Goal: Information Seeking & Learning: Learn about a topic

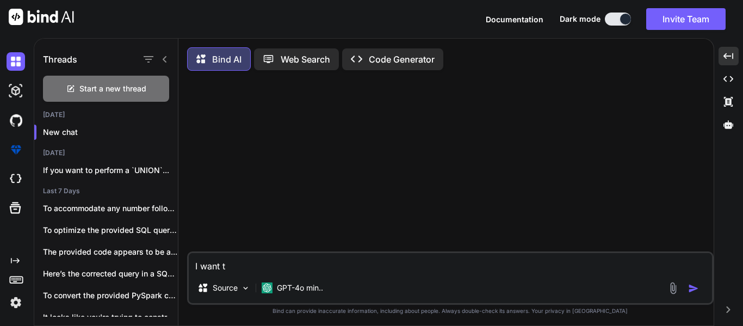
type textarea "I want to"
type textarea "x"
type textarea "I want to"
type textarea "x"
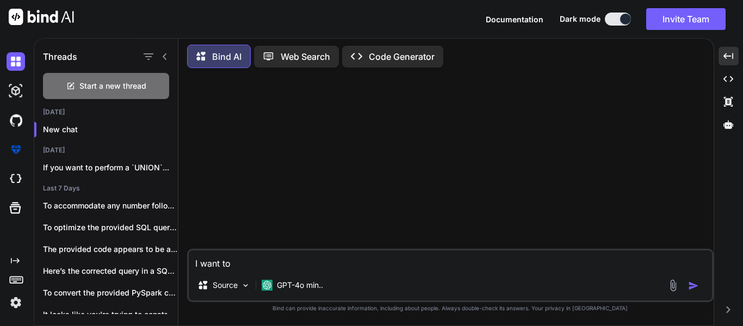
type textarea "I want to d"
type textarea "x"
type textarea "I want to do"
type textarea "x"
type textarea "I want to do"
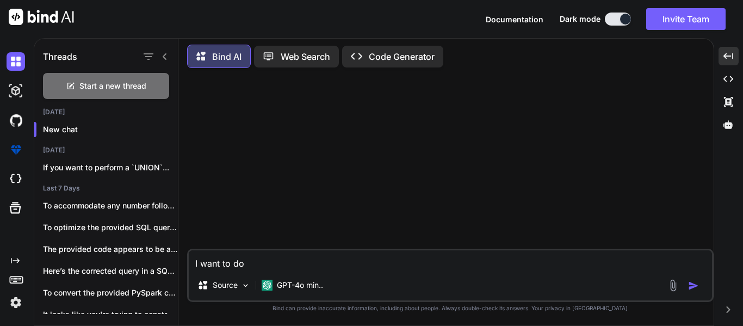
type textarea "x"
type textarea "I want to do t"
type textarea "x"
type textarea "I want to do th"
type textarea "x"
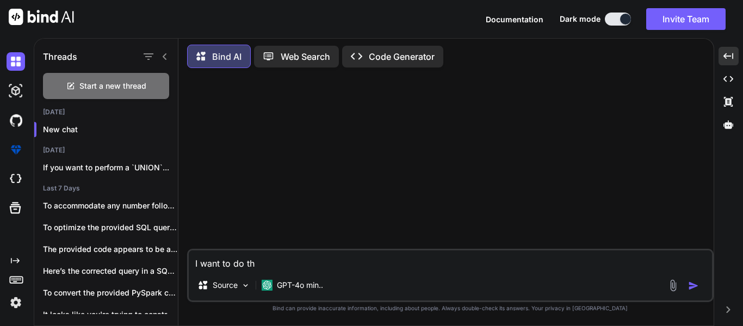
type textarea "I want to do the"
type textarea "x"
type textarea "I want to do the"
type textarea "x"
type textarea "I want to do the b"
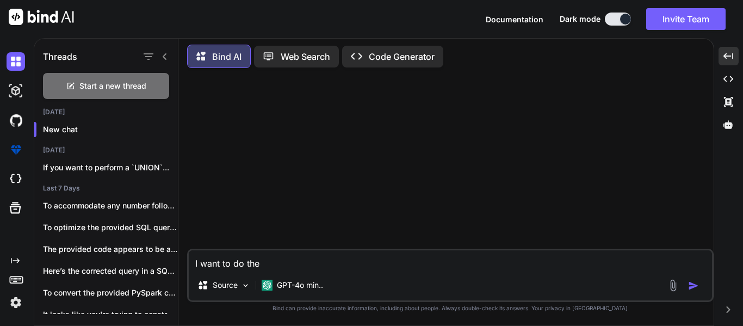
type textarea "x"
type textarea "I want to do the be"
type textarea "x"
type textarea "I want to do the bel"
type textarea "x"
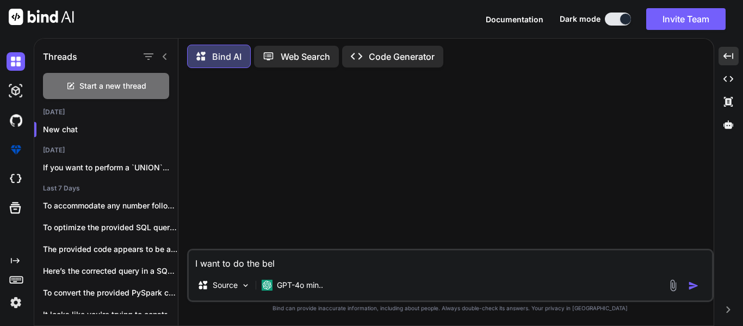
type textarea "I want to do the belo"
type textarea "x"
type textarea "I want to do the below"
type textarea "x"
type textarea "I want to do the below"
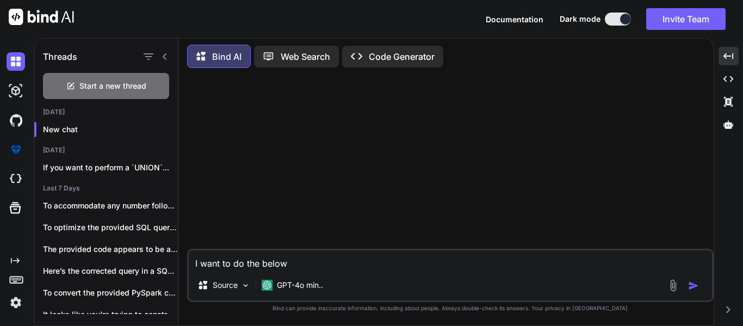
type textarea "x"
type textarea "I want to do the below t"
type textarea "x"
type textarea "I want to do the below th"
type textarea "x"
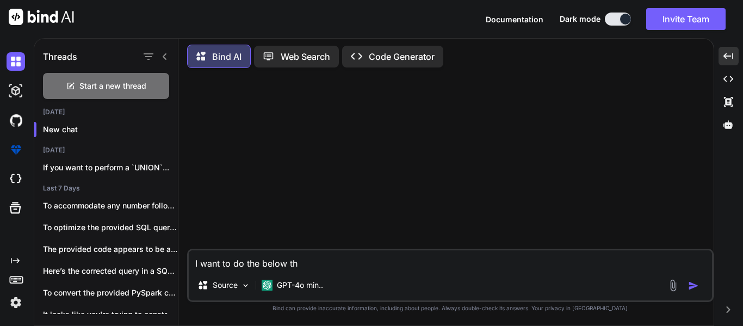
type textarea "I want to do the below thi"
type textarea "x"
type textarea "I want to do the below thin"
type textarea "x"
type textarea "I want to do the below thing"
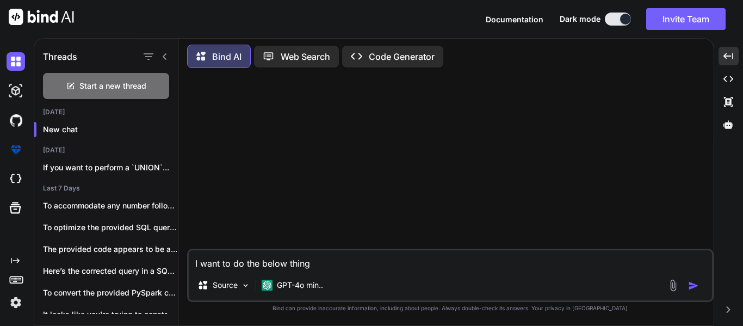
type textarea "x"
type textarea "I want to do the below thing"
type textarea "x"
type textarea "I want to do the below thing u"
type textarea "x"
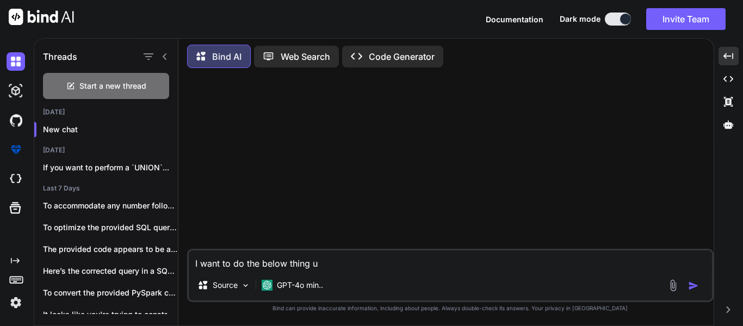
type textarea "I want to do the below thing us"
type textarea "x"
type textarea "I want to do the below thing usi"
type textarea "x"
type textarea "I want to do the below thing usin"
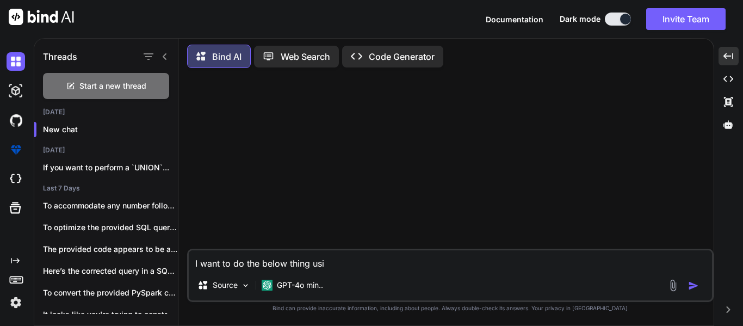
type textarea "x"
type textarea "I want to do the below thing using"
type textarea "x"
type textarea "I want to do the below thing using"
type textarea "x"
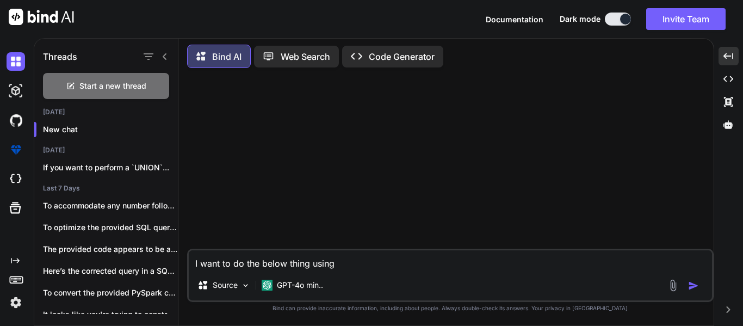
type textarea "I want to do the below thing using t"
type textarea "x"
type textarea "I want to do the below thing using th"
type textarea "x"
type textarea "I want to do the below thing using the"
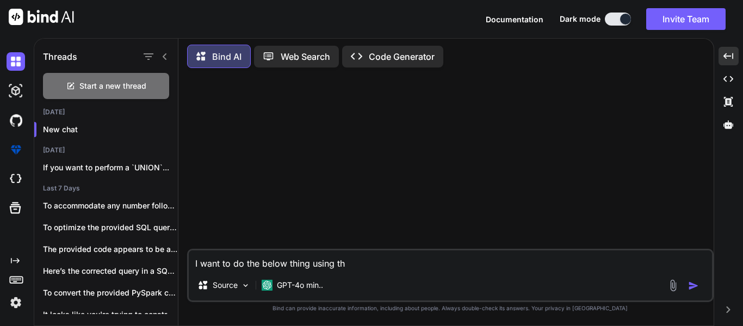
type textarea "x"
type textarea "I want to do the below thing using the"
type textarea "x"
type textarea "I want to do the below thing using the s"
type textarea "x"
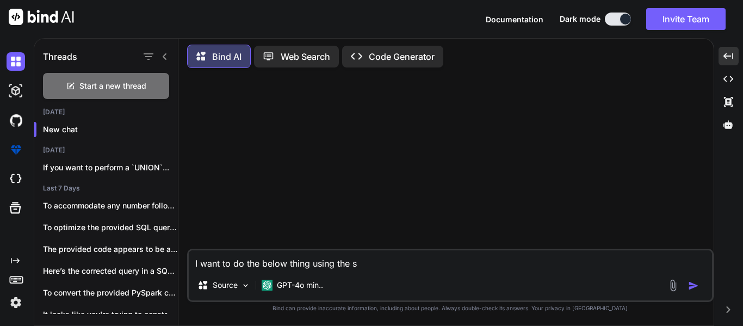
type textarea "I want to do the below thing using the su"
type textarea "x"
type textarea "I want to do the below thing using the sub"
type textarea "x"
type textarea "I want to do the below thing using the subr"
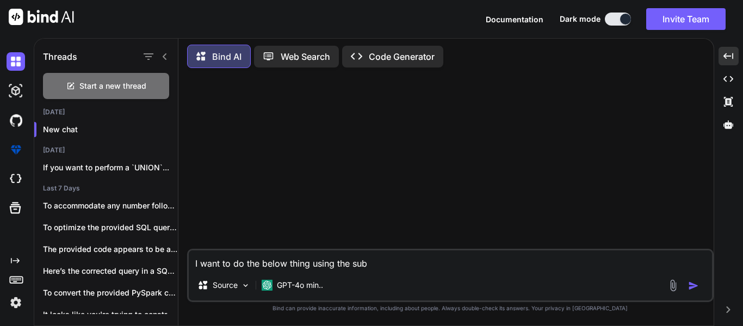
type textarea "x"
type textarea "I want to do the below thing using the subrp"
type textarea "x"
type textarea "I want to do the below thing using the subr"
type textarea "x"
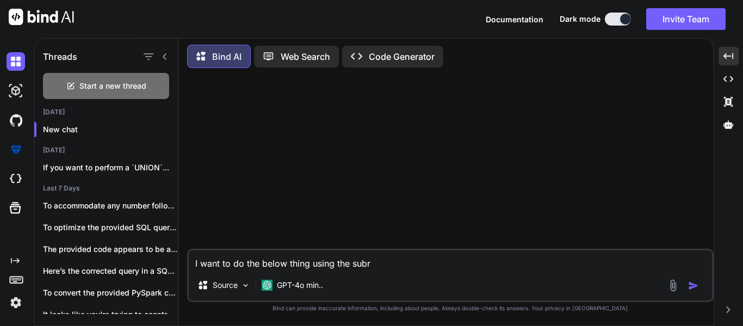
type textarea "I want to do the below thing using the sub"
type textarea "x"
type textarea "I want to do the below thing using the subp"
type textarea "x"
type textarea "I want to do the below thing using the subpr"
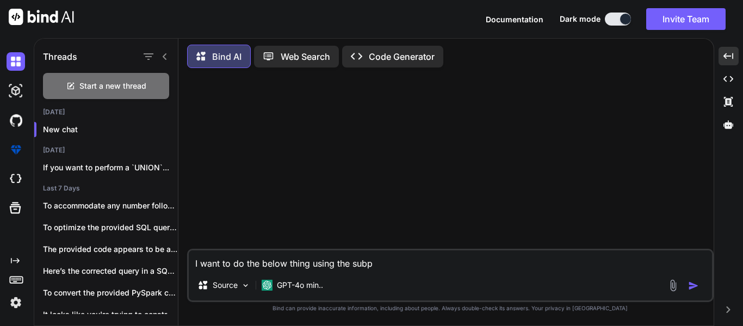
type textarea "x"
type textarea "I want to do the below thing using the subpro"
type textarea "x"
type textarea "I want to do the below thing using the subproc"
type textarea "x"
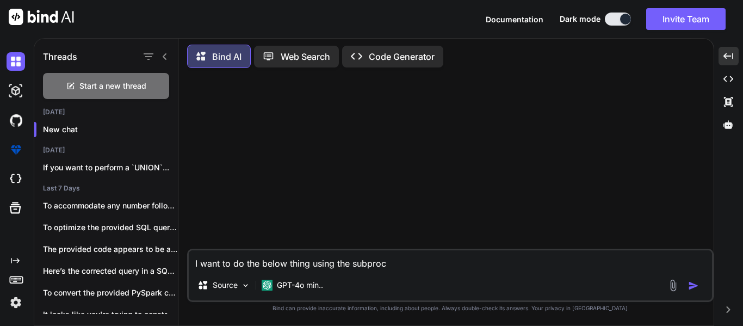
type textarea "I want to do the below thing using the subproce"
type textarea "x"
type textarea "I want to do the below thing using the subproces"
type textarea "x"
type textarea "I want to do the below thing using the subprocess"
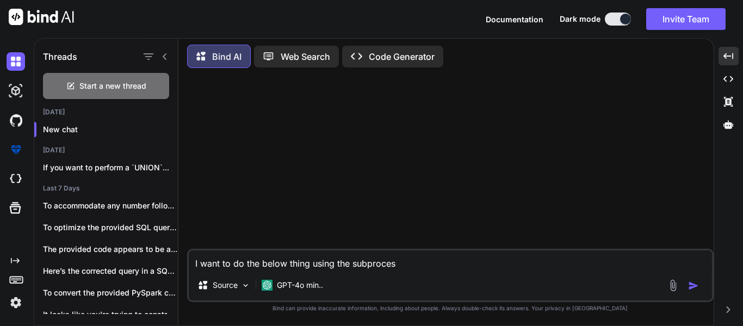
type textarea "x"
type textarea "I want to do the below thing using the subprocess:"
type textarea "x"
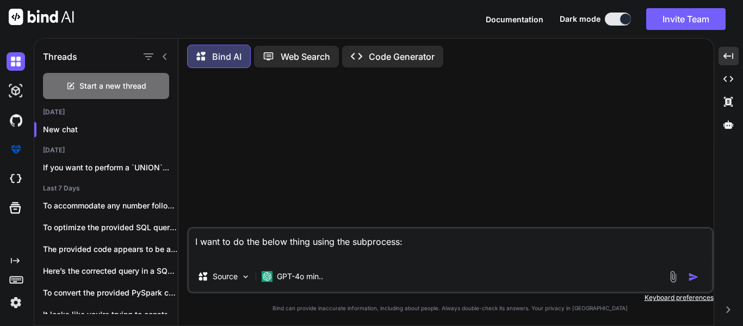
type textarea "I want to do the below thing using the subprocess: # Execute the lightEngine wi…"
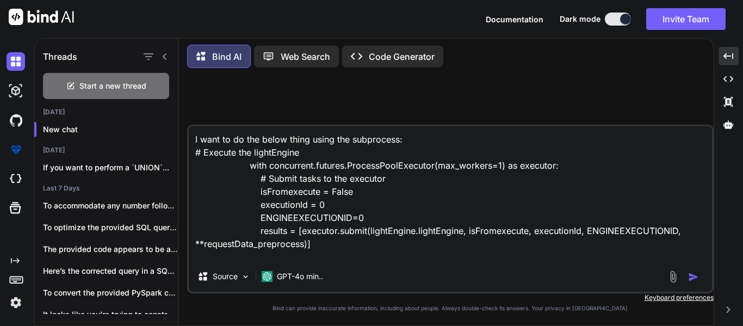
scroll to position [40, 0]
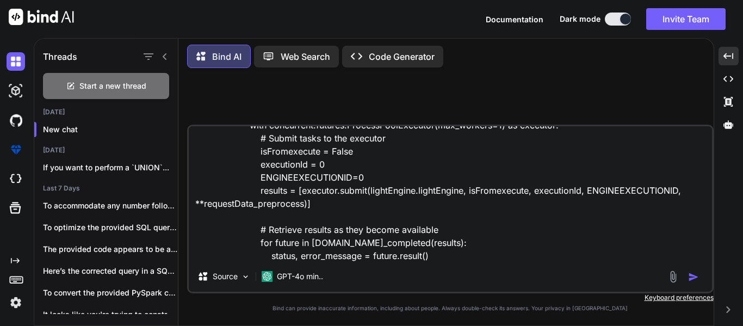
type textarea "x"
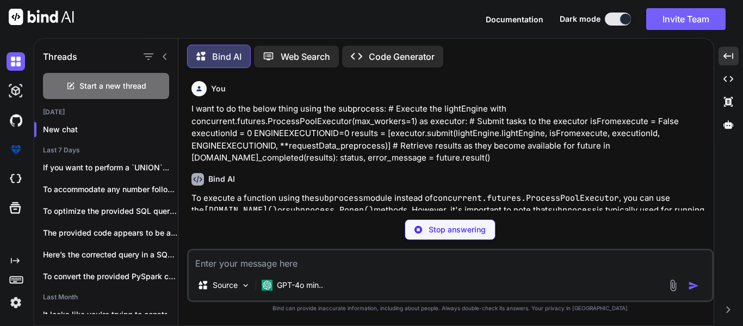
scroll to position [109, 0]
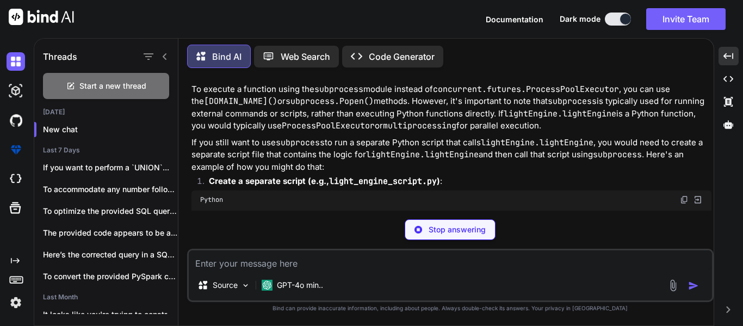
type textarea "x"
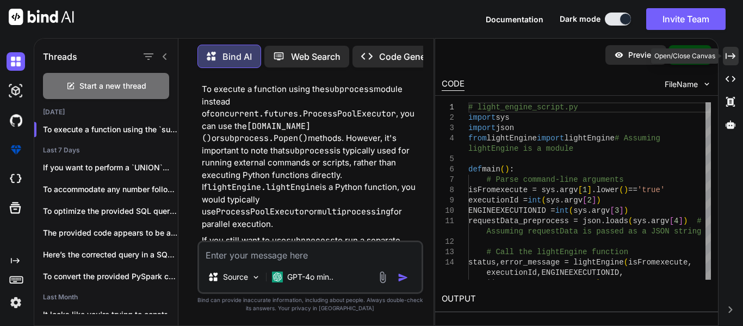
click at [730, 52] on icon "Created with Pixso." at bounding box center [730, 56] width 10 height 10
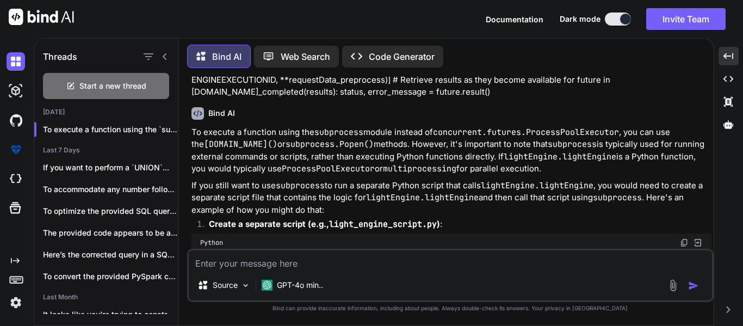
scroll to position [66, 0]
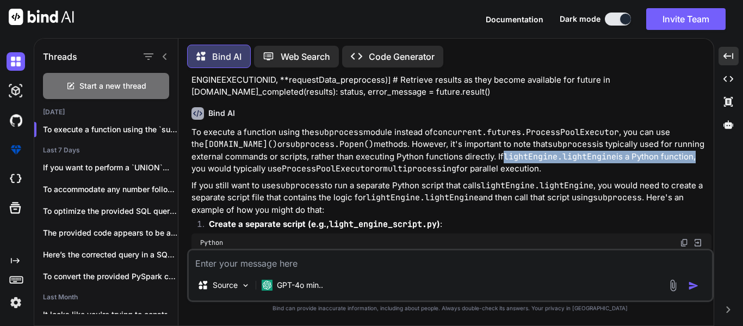
drag, startPoint x: 502, startPoint y: 155, endPoint x: 694, endPoint y: 154, distance: 191.4
click at [694, 154] on p "To execute a function using the subprocess module instead of concurrent.futures…" at bounding box center [451, 150] width 520 height 49
copy p "lightEngine.lightEngine is a Python function"
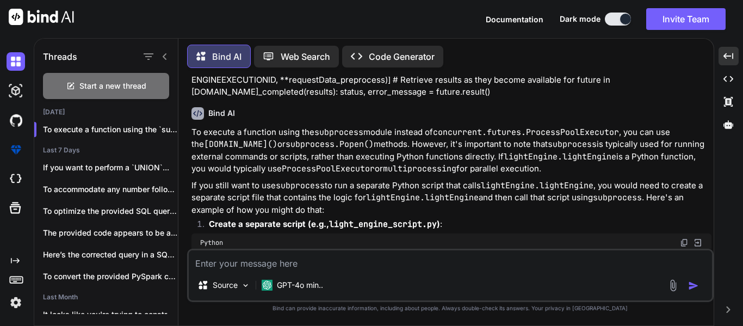
click at [532, 263] on textarea at bounding box center [450, 260] width 523 height 20
paste textarea "lightEngine.lightEngine is a Python function"
type textarea "lightEngine.lightEngine is a Python function"
type textarea "x"
type textarea "lightEngine.lightEngine is a Python function"
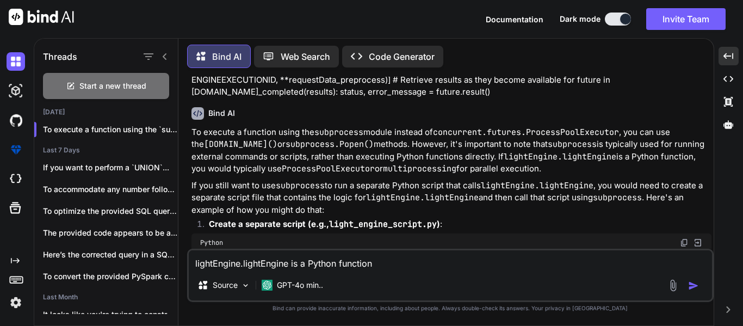
type textarea "x"
type textarea "lightEngine.lightEngine is a Python function"
type textarea "x"
type textarea "lightEngine.lightEngine is a Python function,"
type textarea "x"
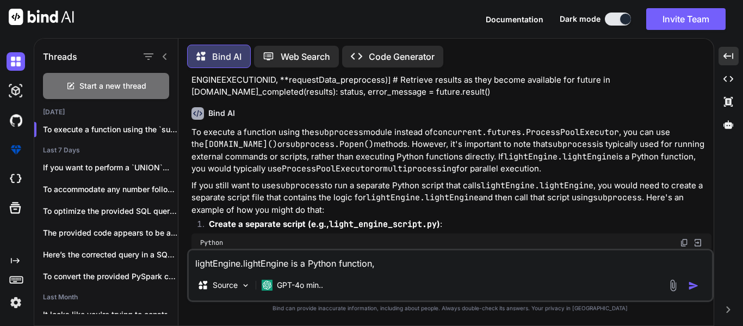
type textarea "lightEngine.lightEngine is a Python function,"
type textarea "x"
type textarea "lightEngine.lightEngine is a Python function, w"
type textarea "x"
type textarea "lightEngine.lightEngine is a Python function, wh"
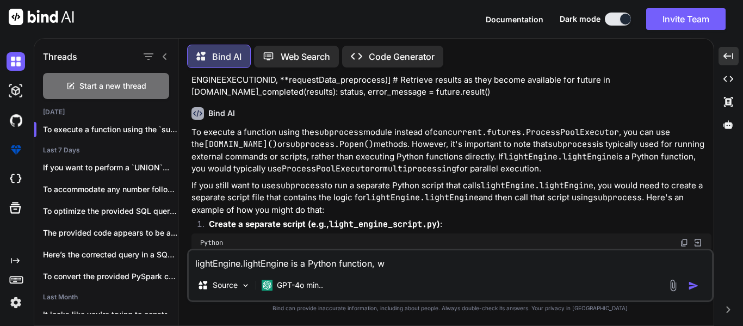
type textarea "x"
type textarea "lightEngine.lightEngine is a Python function, wha"
type textarea "x"
type textarea "lightEngine.lightEngine is a Python function, what"
type textarea "x"
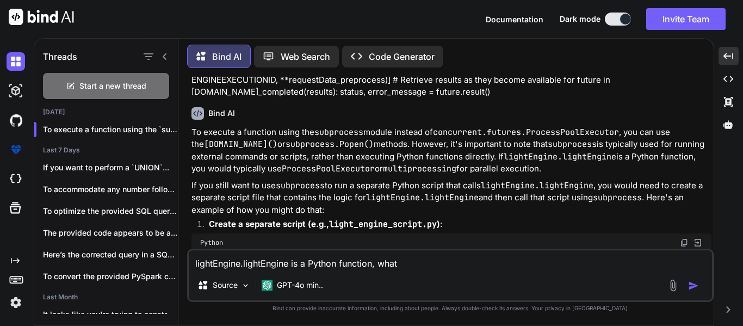
type textarea "lightEngine.lightEngine is a Python function, what"
type textarea "x"
type textarea "lightEngine.lightEngine is a Python function, what h"
type textarea "x"
type textarea "lightEngine.lightEngine is a Python function, what"
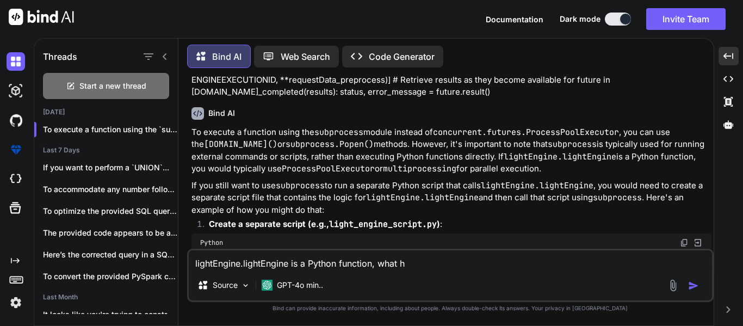
type textarea "x"
type textarea "lightEngine.lightEngine is a Python function, what s"
type textarea "x"
type textarea "lightEngine.lightEngine is a Python function, what sh"
type textarea "x"
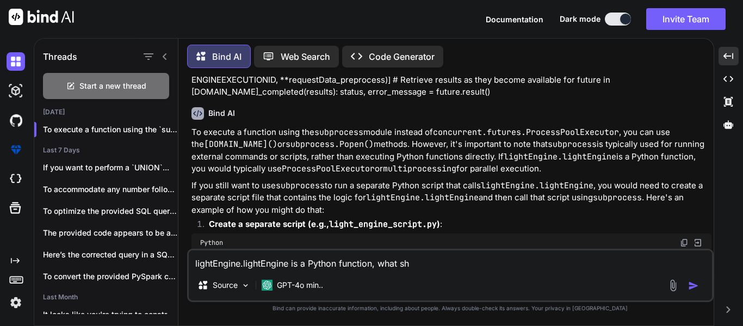
type textarea "lightEngine.lightEngine is a Python function, what sho"
type textarea "x"
type textarea "lightEngine.lightEngine is a Python function, what shou"
type textarea "x"
type textarea "lightEngine.lightEngine is a Python function, what shoul"
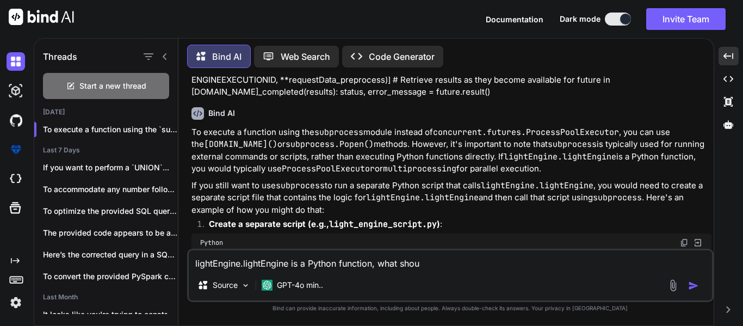
type textarea "x"
type textarea "lightEngine.lightEngine is a Python function, what should"
type textarea "x"
type textarea "lightEngine.lightEngine is a Python function, what should"
type textarea "x"
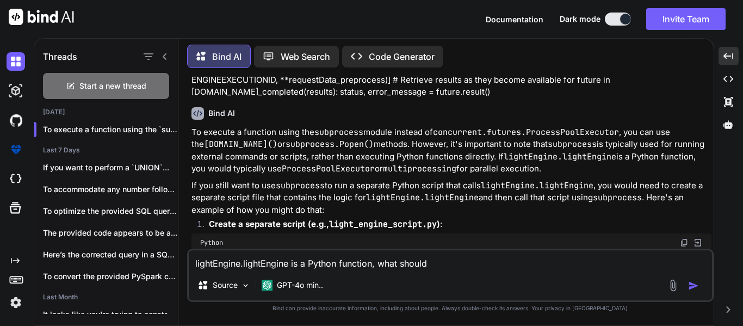
type textarea "lightEngine.lightEngine is a Python function, what should I"
type textarea "x"
type textarea "lightEngine.lightEngine is a Python function, what should I"
type textarea "x"
type textarea "lightEngine.lightEngine is a Python function, what should I d"
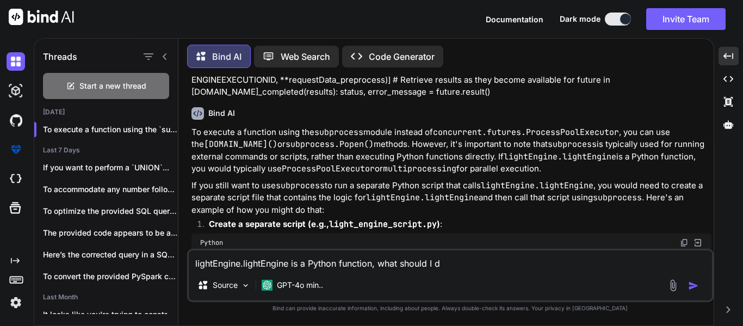
type textarea "x"
type textarea "lightEngine.lightEngine is a Python function, what should I do"
type textarea "x"
type textarea "lightEngine.lightEngine is a Python function, what should I do"
type textarea "x"
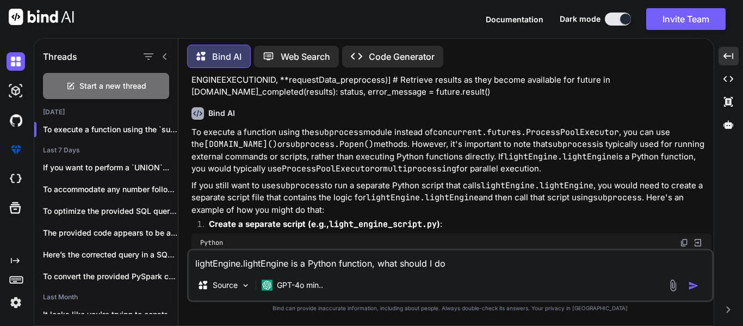
type textarea "lightEngine.lightEngine is a Python function, what should I do n"
type textarea "x"
type textarea "lightEngine.lightEngine is a Python function, what should I do no"
type textarea "x"
type textarea "lightEngine.lightEngine is a Python function, what should I do now"
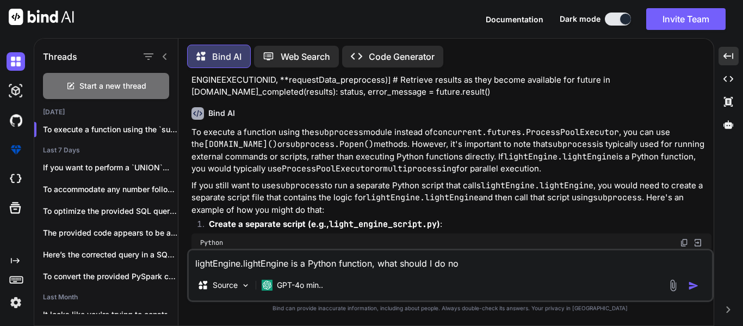
type textarea "x"
type textarea "lightEngine.lightEngine is a Python function, what should I do now?"
type textarea "x"
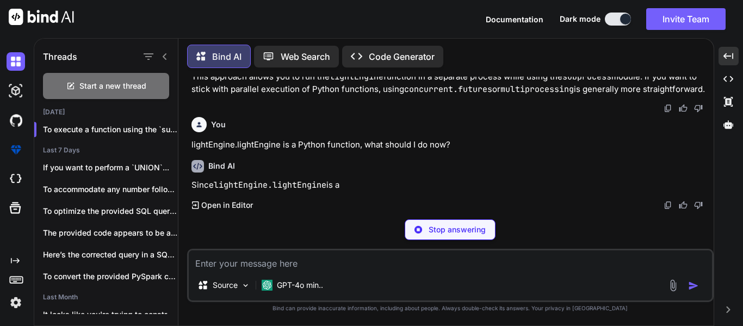
scroll to position [936, 0]
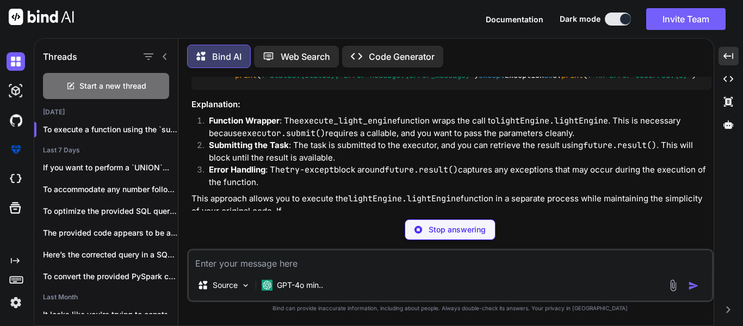
type textarea "x"
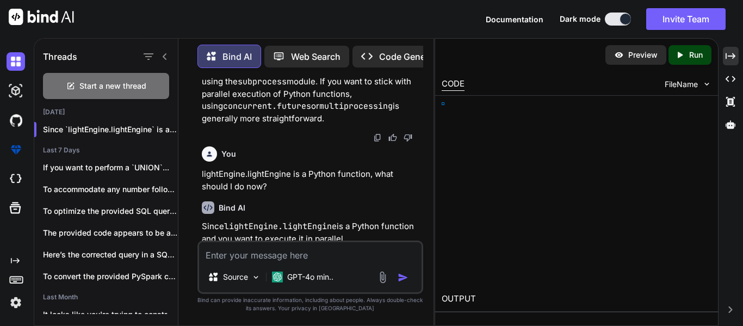
scroll to position [1198, 0]
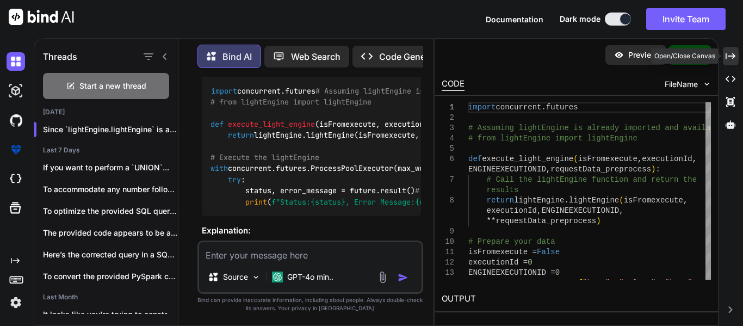
click at [736, 58] on div "Created with Pixso." at bounding box center [731, 56] width 16 height 18
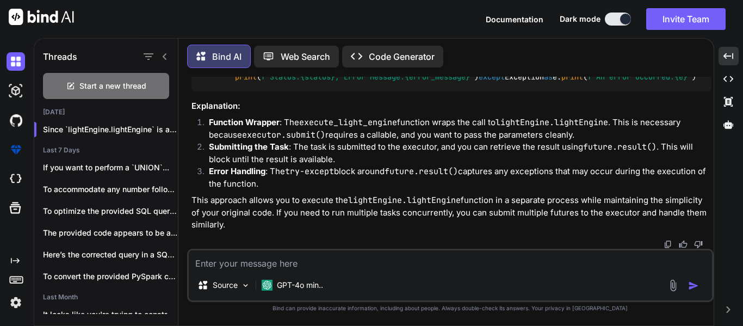
scroll to position [1427, 0]
click at [469, 258] on textarea at bounding box center [450, 260] width 523 height 20
type textarea "I"
type textarea "x"
type textarea "I"
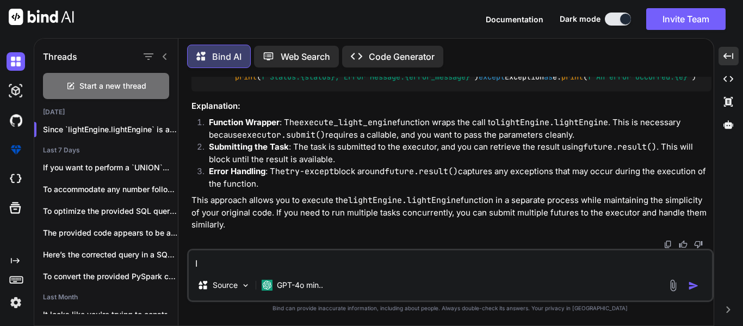
type textarea "x"
type textarea "I w"
type textarea "x"
type textarea "I wa"
type textarea "x"
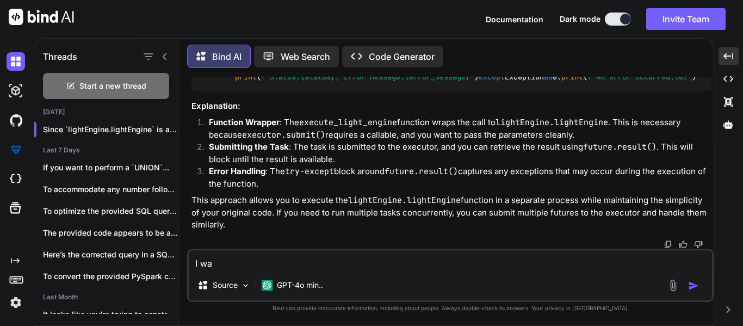
type textarea "I wan"
type textarea "x"
type textarea "I want"
type textarea "x"
type textarea "I want"
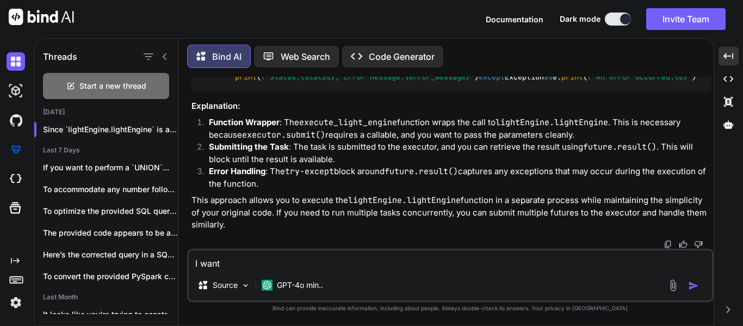
type textarea "x"
type textarea "I want t"
type textarea "x"
type textarea "I want to"
type textarea "x"
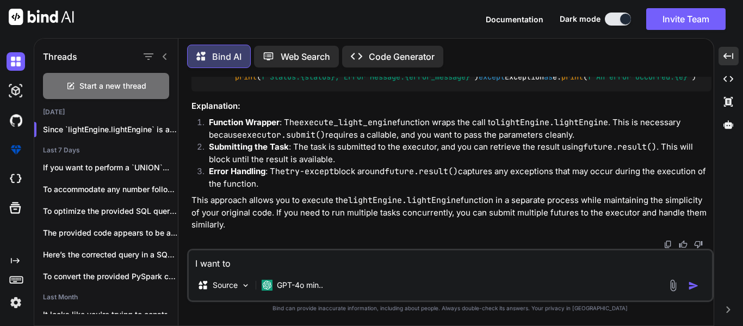
type textarea "I want to"
type textarea "x"
type textarea "I want to u"
type textarea "x"
type textarea "I want to us"
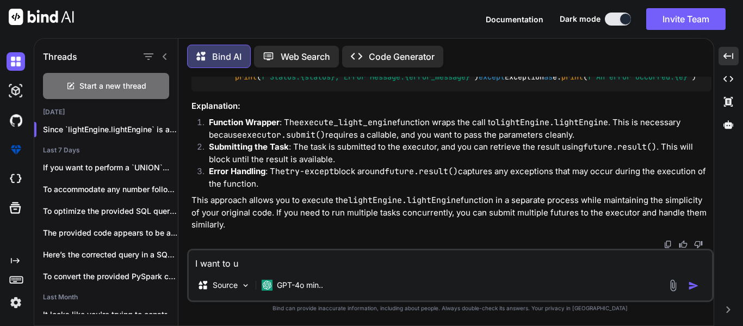
type textarea "x"
type textarea "I want to use"
type textarea "x"
type textarea "I want to use"
type textarea "x"
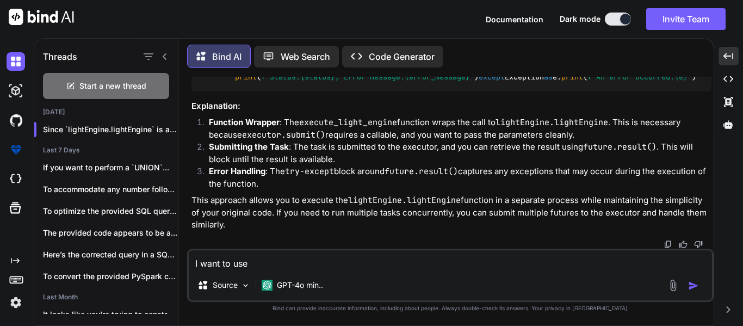
scroll to position [992, 0]
type textarea "I want to use m"
type textarea "x"
type textarea "I want to use mu"
type textarea "x"
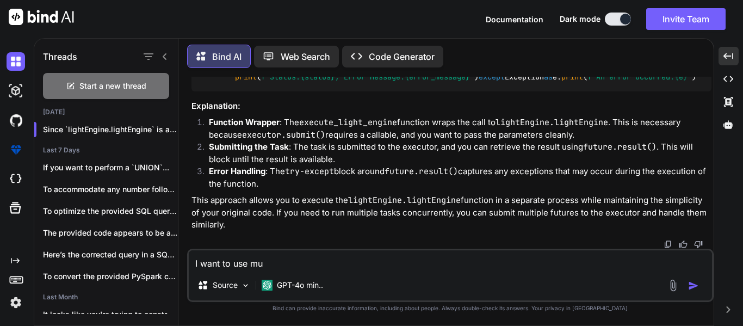
type textarea "I want to use mul"
type textarea "x"
type textarea "I want to use mult"
type textarea "x"
type textarea "I want to use multi"
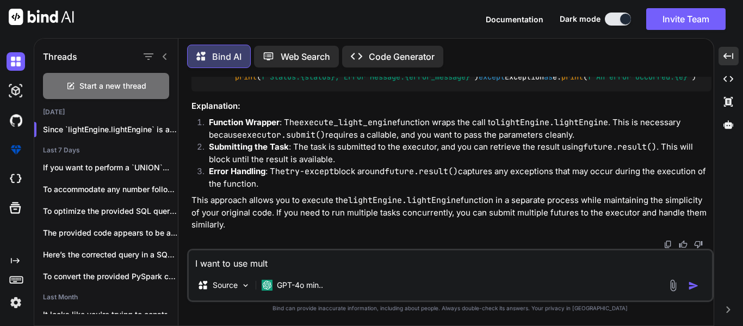
type textarea "x"
type textarea "I want to use multip"
type textarea "x"
type textarea "I want to use multipr"
type textarea "x"
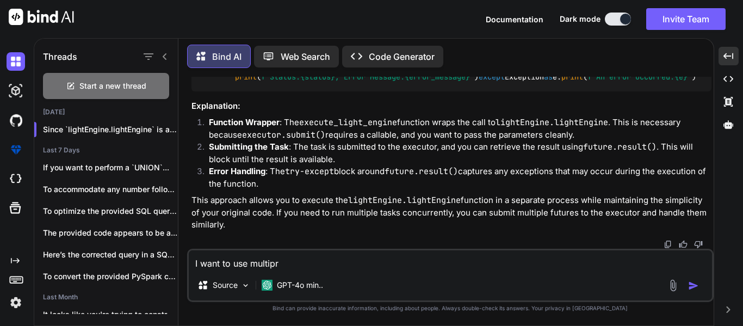
type textarea "I want to use multipro"
type textarea "x"
type textarea "I want to use multiproc"
type textarea "x"
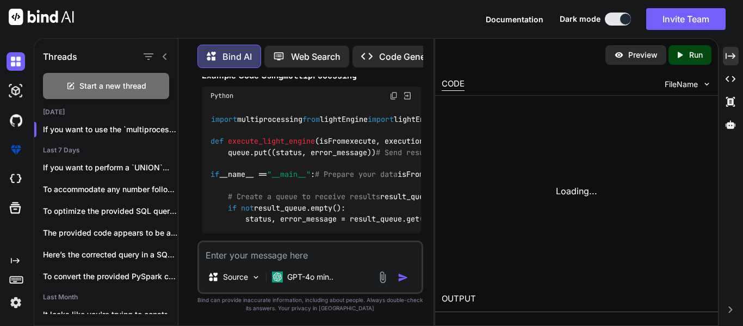
scroll to position [2279, 0]
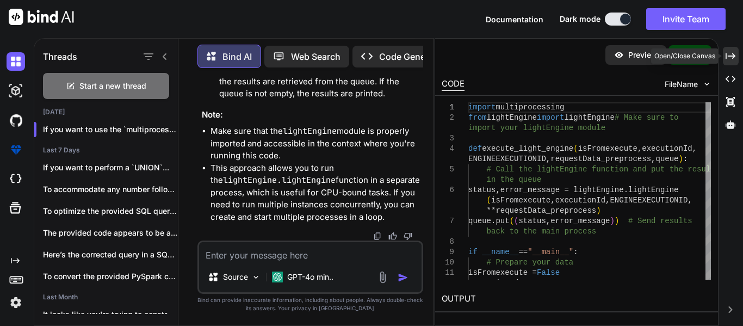
click at [729, 57] on icon "Created with Pixso." at bounding box center [730, 56] width 10 height 10
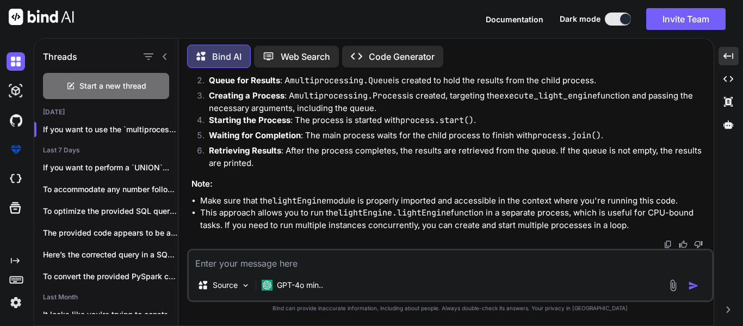
scroll to position [2177, 0]
click at [120, 82] on span "Start a new thread" at bounding box center [112, 85] width 67 height 11
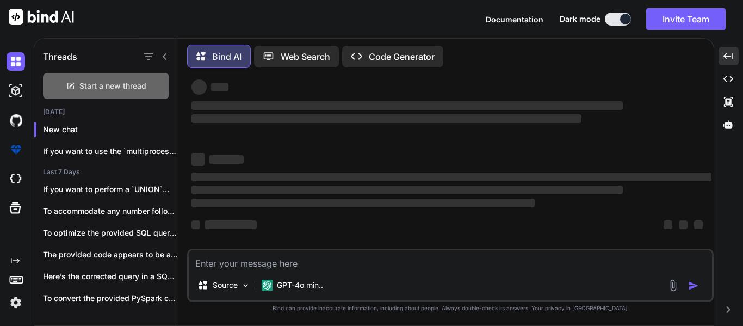
scroll to position [21, 0]
click at [336, 262] on textarea at bounding box center [450, 260] width 523 height 20
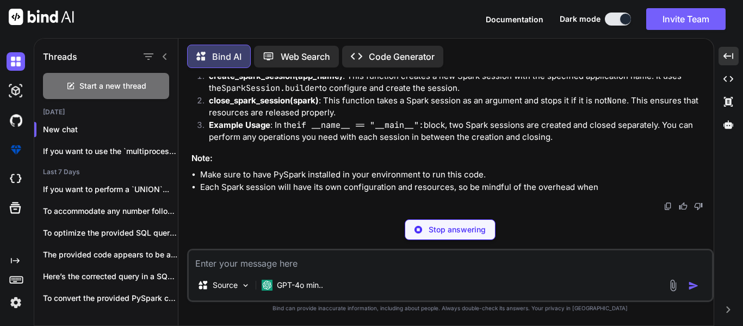
scroll to position [728, 0]
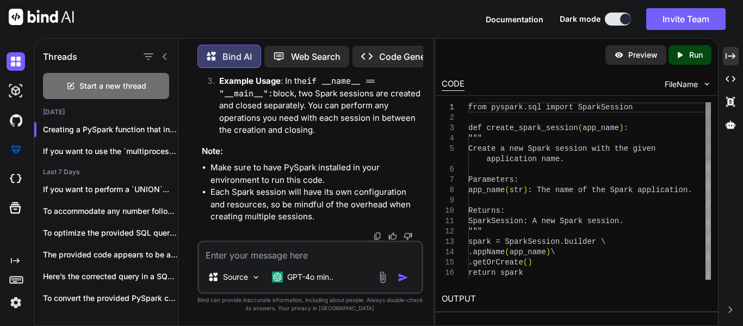
click at [289, 254] on textarea at bounding box center [310, 252] width 222 height 20
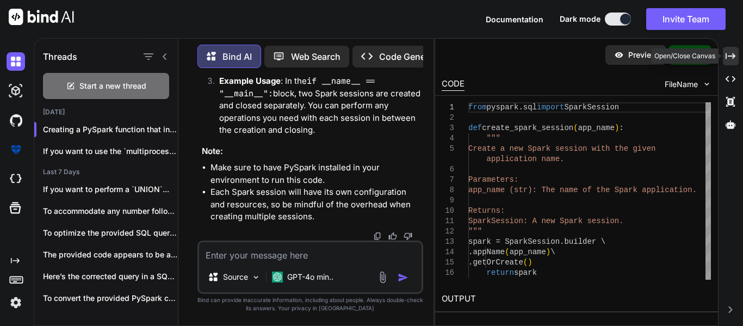
click at [733, 55] on icon "Created with Pixso." at bounding box center [730, 56] width 10 height 10
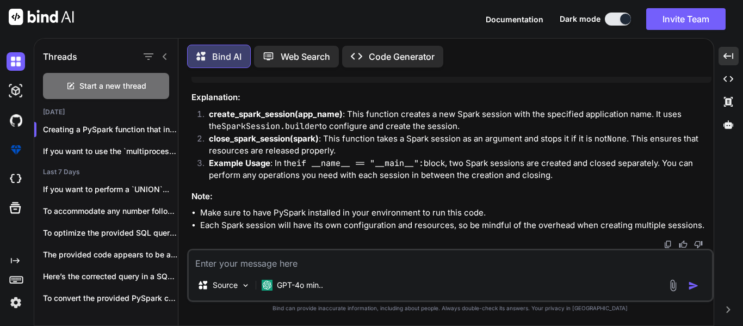
click at [581, 266] on textarea at bounding box center [450, 260] width 523 height 20
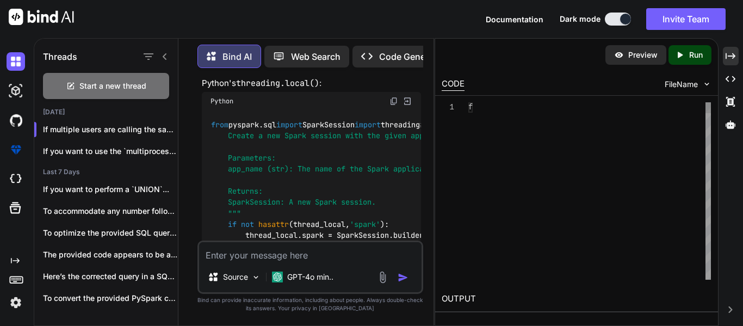
scroll to position [1128, 0]
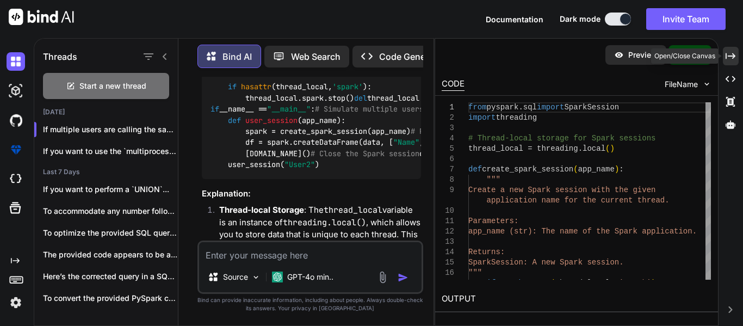
click at [724, 51] on div "Created with Pixso." at bounding box center [731, 56] width 16 height 18
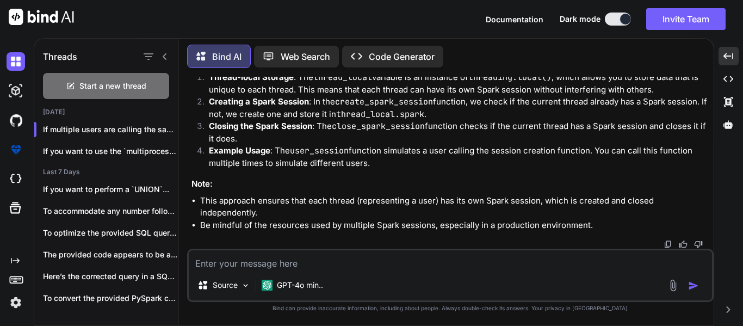
scroll to position [1250, 0]
drag, startPoint x: 219, startPoint y: 140, endPoint x: 334, endPoint y: 161, distance: 117.1
drag, startPoint x: 218, startPoint y: 190, endPoint x: 411, endPoint y: 196, distance: 193.1
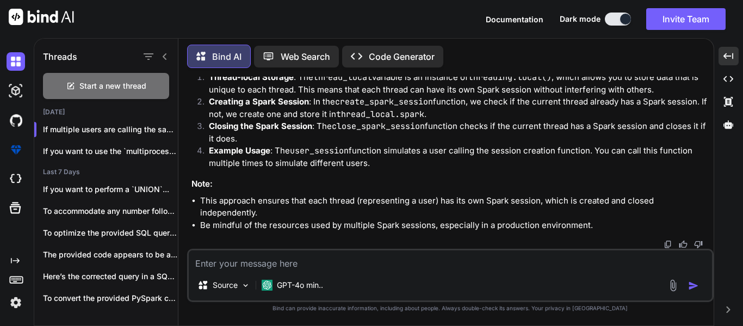
copy code "if not hasattr (thread_local, 'spark' ):"
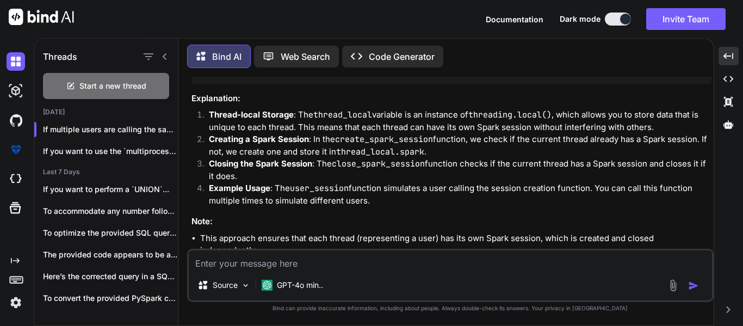
drag, startPoint x: 357, startPoint y: 171, endPoint x: 186, endPoint y: 133, distance: 174.9
click at [186, 133] on div "Bind AI Web Search Created with Pixso. Code Generator You I want to write a pys…" at bounding box center [445, 182] width 535 height 285
copy code "import threading # Thread-local storage for Spark sessions thread_local = threa…"
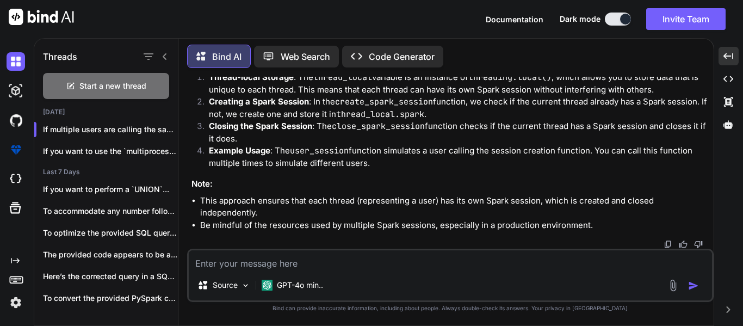
scroll to position [1135, 0]
drag, startPoint x: 199, startPoint y: 83, endPoint x: 349, endPoint y: 187, distance: 182.5
copy code "def create_spark_session ( app_name ): """ Create a new Spark session with the …"
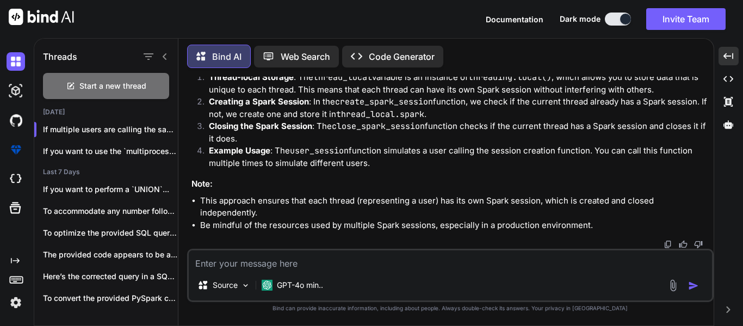
drag, startPoint x: 235, startPoint y: 164, endPoint x: 417, endPoint y: 163, distance: 181.6
copy code "spark = create_spark_session(app_name)"
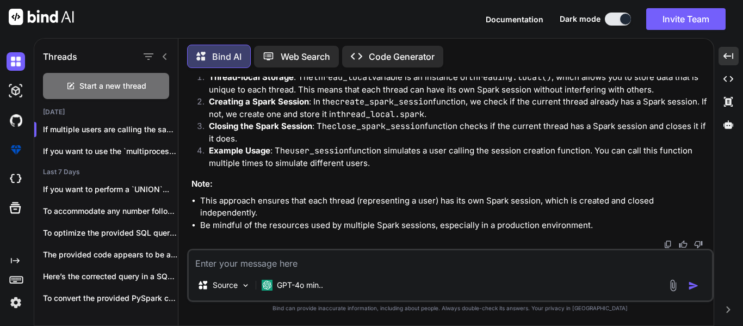
scroll to position [1205, 0]
drag, startPoint x: 347, startPoint y: 208, endPoint x: 192, endPoint y: 138, distance: 170.1
copy code "def close_spark_session (): """ Close the Spark session for the current thread.…"
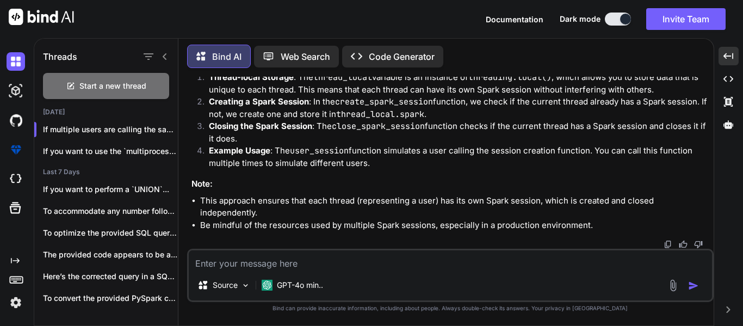
drag, startPoint x: 336, startPoint y: 144, endPoint x: 233, endPoint y: 130, distance: 103.6
copy code "# Close the Spark session close_spark_session()"
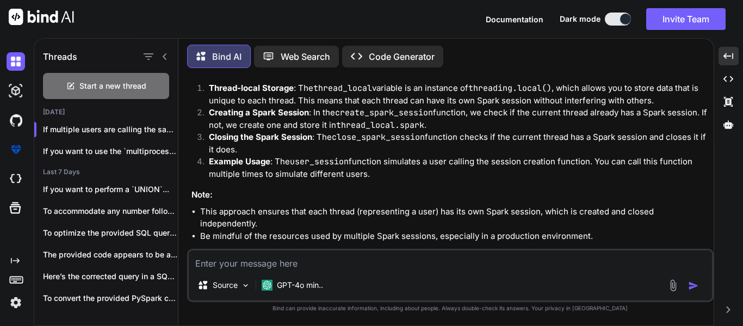
scroll to position [987, 0]
